Goal: Navigation & Orientation: Find specific page/section

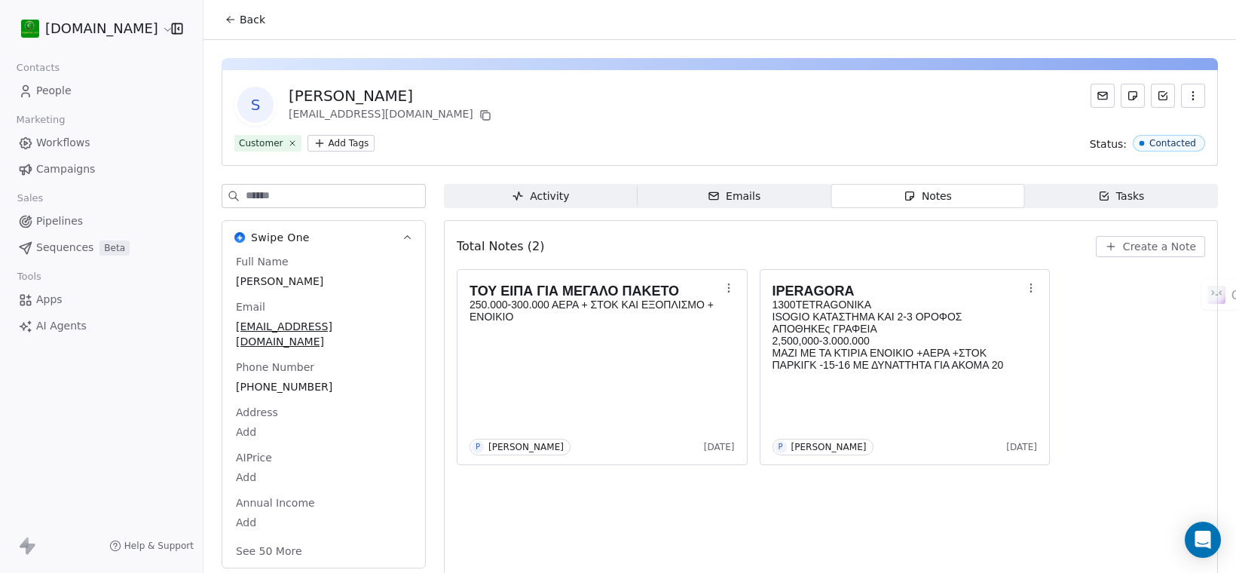
click at [58, 93] on span "People" at bounding box center [53, 91] width 35 height 16
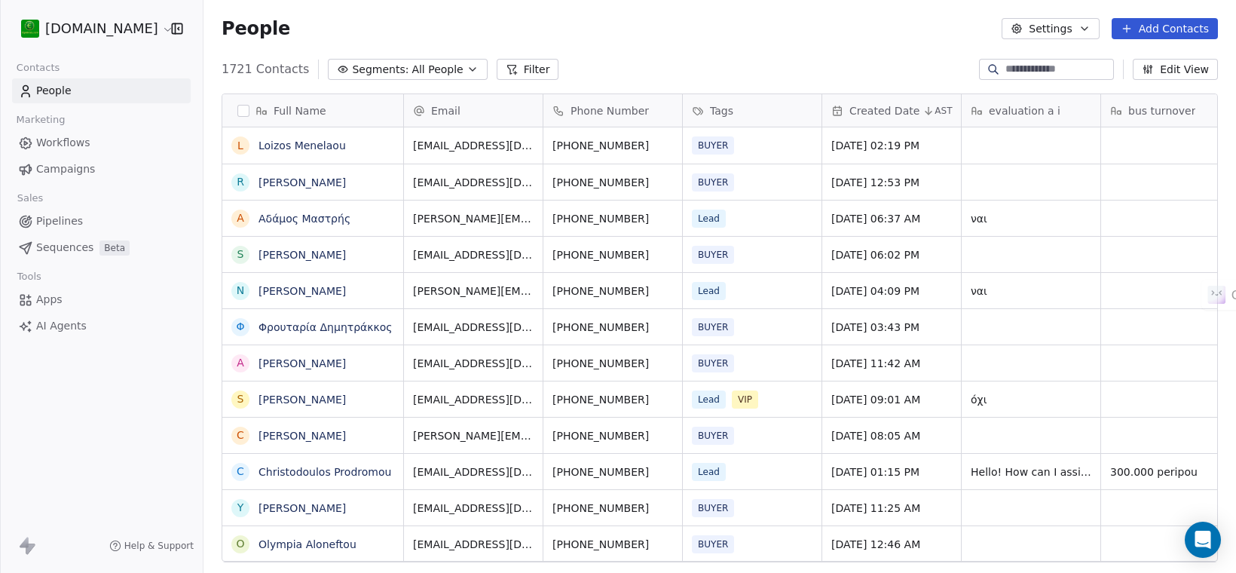
scroll to position [490, 1018]
click at [300, 219] on link "Αδάμος Μαστρής" at bounding box center [305, 219] width 92 height 12
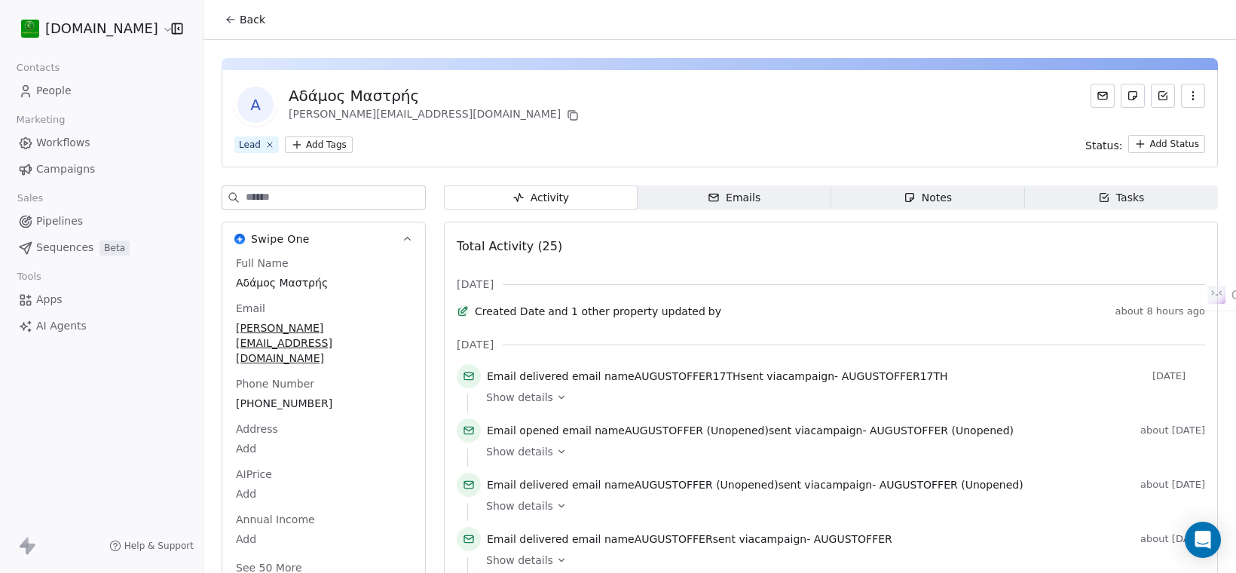
drag, startPoint x: 43, startPoint y: 95, endPoint x: 54, endPoint y: 96, distance: 10.7
click at [44, 95] on span "People" at bounding box center [53, 91] width 35 height 16
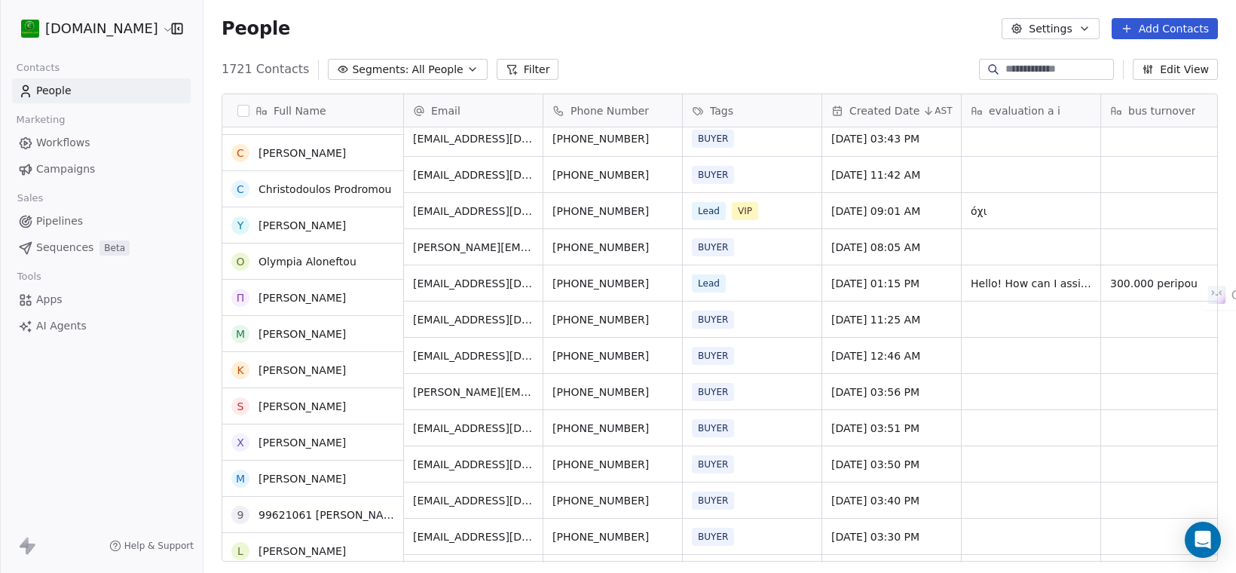
scroll to position [188, 0]
